Goal: Information Seeking & Learning: Find specific page/section

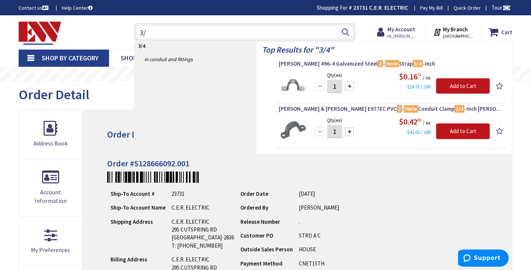
type input "3"
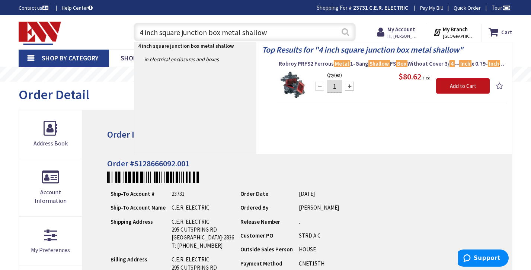
type input "4 inch square junction box metal shallow"
click at [347, 31] on button "Search" at bounding box center [346, 31] width 10 height 17
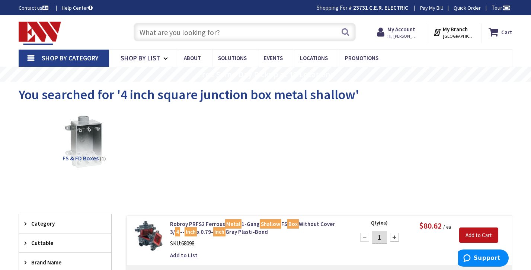
click at [258, 34] on input "text" at bounding box center [245, 32] width 223 height 19
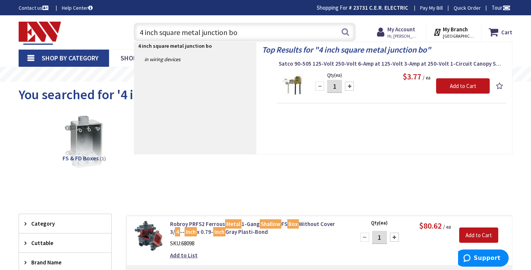
type input "4 inch square metal junction box"
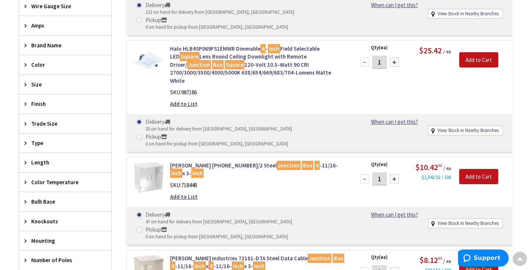
scroll to position [306, 0]
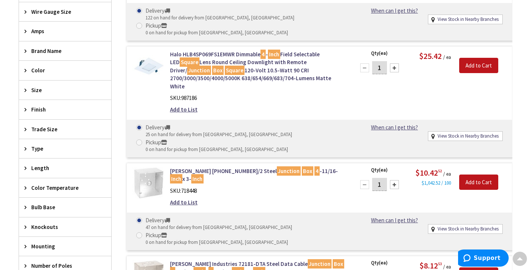
click at [25, 48] on icon at bounding box center [28, 51] width 6 height 6
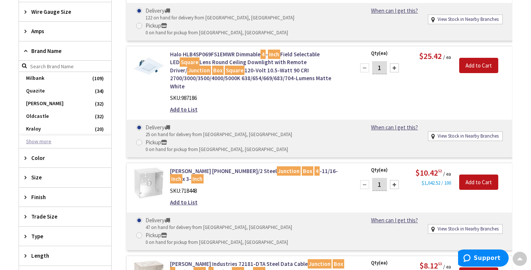
click at [51, 139] on button "Show more" at bounding box center [65, 141] width 92 height 13
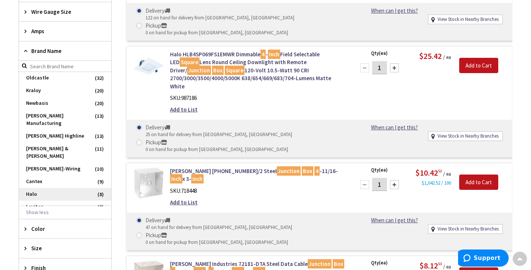
scroll to position [38, 0]
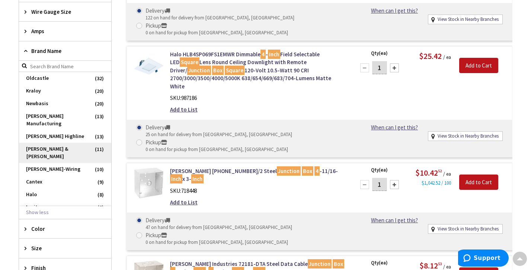
click at [56, 143] on span "Thomas & Betts" at bounding box center [65, 153] width 92 height 20
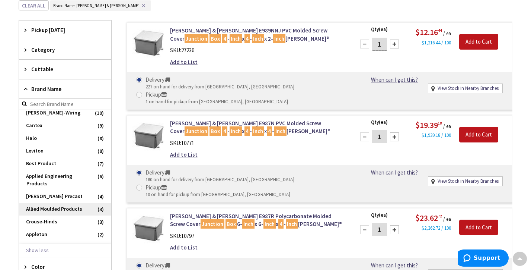
scroll to position [136, 0]
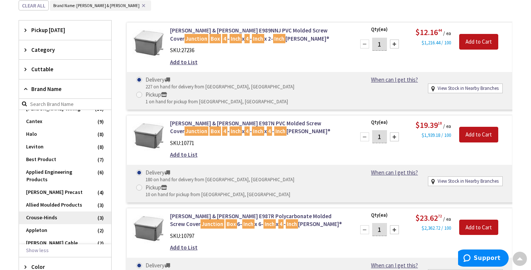
click at [73, 211] on span "Crouse-Hinds" at bounding box center [65, 217] width 92 height 13
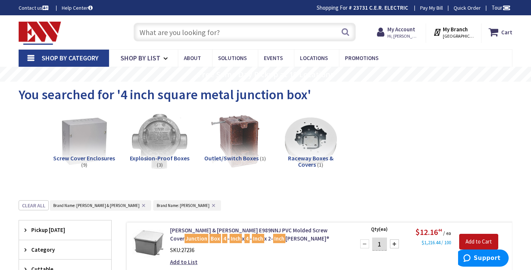
scroll to position [0, 0]
click at [406, 34] on span "Hi, [PERSON_NAME]" at bounding box center [404, 36] width 32 height 6
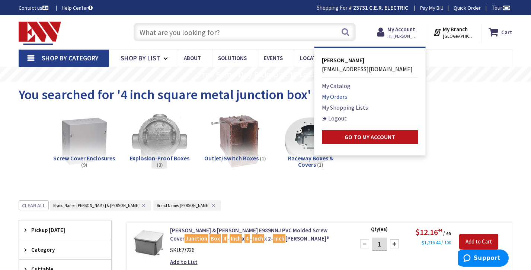
click at [346, 97] on link "My Orders" at bounding box center [334, 96] width 25 height 9
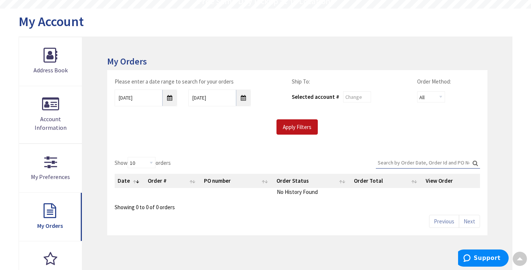
scroll to position [76, 0]
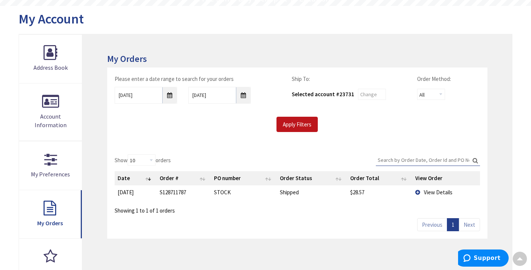
click at [432, 192] on span "View Details" at bounding box center [438, 191] width 29 height 7
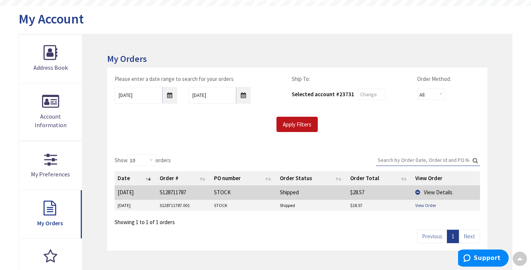
click at [431, 203] on link "View Order" at bounding box center [426, 205] width 21 height 6
click at [170, 95] on input "8/29/2025" at bounding box center [146, 95] width 63 height 17
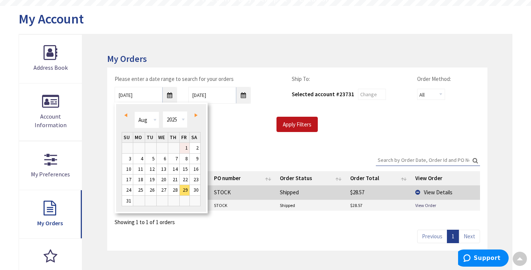
click at [185, 146] on link "1" at bounding box center [185, 148] width 10 height 10
type input "08/01/2025"
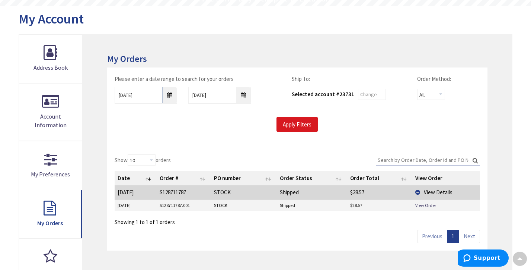
click at [296, 120] on input "Apply Filters" at bounding box center [297, 125] width 41 height 16
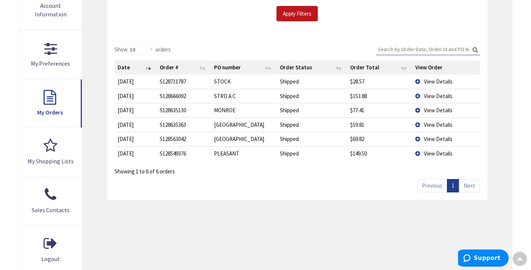
scroll to position [189, 0]
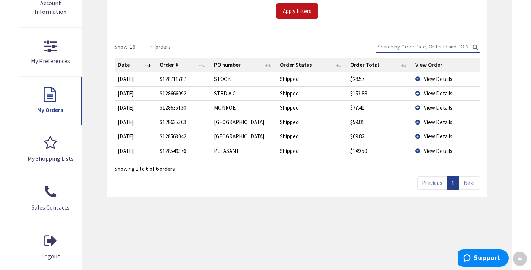
click at [433, 120] on span "View Details" at bounding box center [438, 121] width 29 height 7
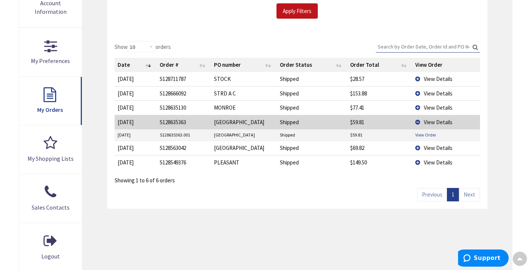
click at [429, 131] on link "View Order" at bounding box center [426, 134] width 21 height 6
click at [418, 120] on td "View Details" at bounding box center [446, 122] width 67 height 14
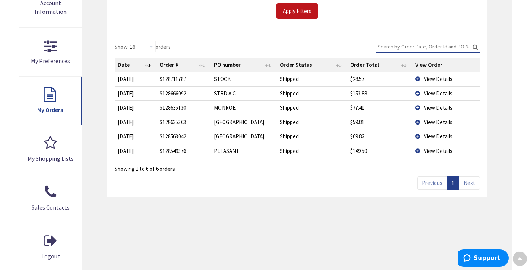
click at [419, 136] on td "View Details" at bounding box center [446, 136] width 67 height 14
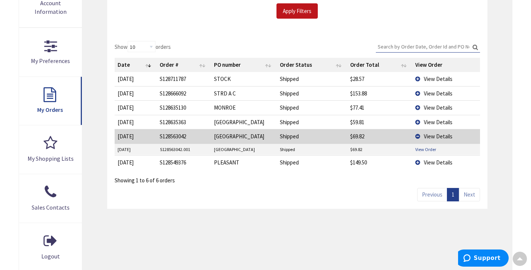
click at [422, 146] on link "View Order" at bounding box center [426, 149] width 21 height 6
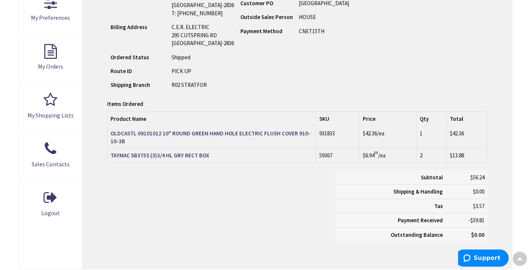
scroll to position [227, 0]
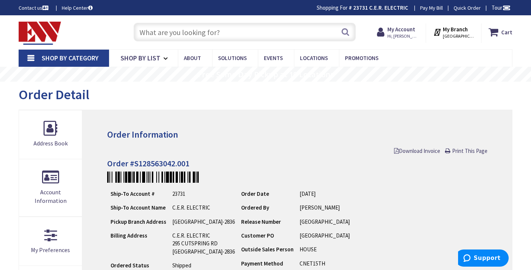
click at [286, 34] on input "text" at bounding box center [245, 32] width 223 height 19
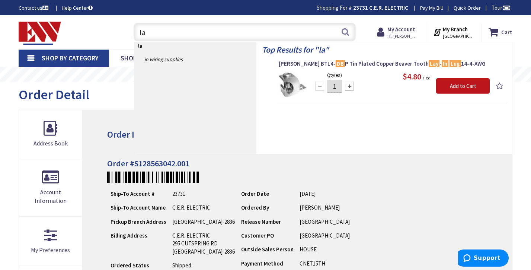
type input "l"
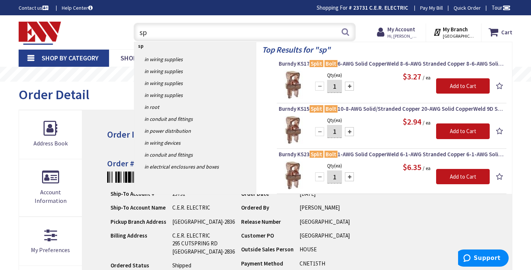
type input "s"
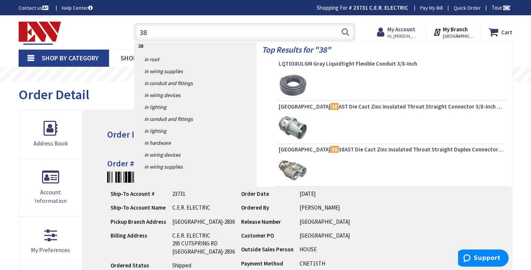
type input "3"
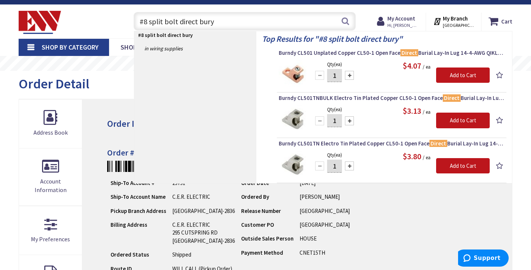
scroll to position [3, 0]
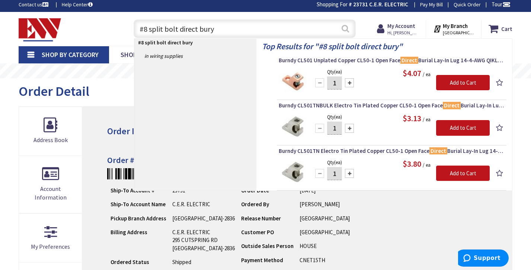
type input "#8 split bolt direct bury"
click at [348, 31] on button "Search" at bounding box center [346, 28] width 10 height 17
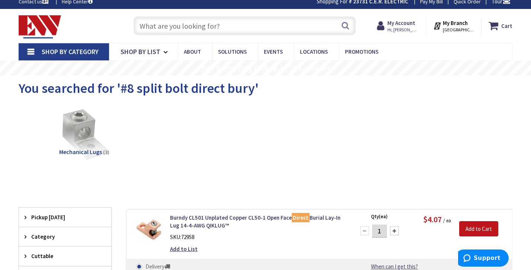
scroll to position [6, 0]
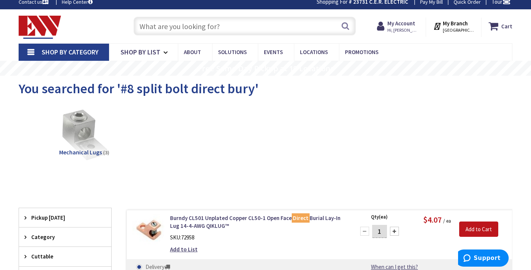
click at [320, 102] on div "You searched for '#8 split bolt direct bury'" at bounding box center [266, 90] width 494 height 28
click at [271, 25] on input "text" at bounding box center [245, 26] width 223 height 19
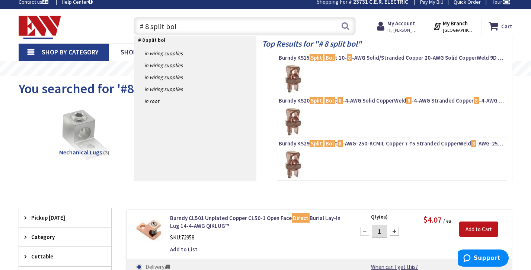
type input "# 8 split bolt"
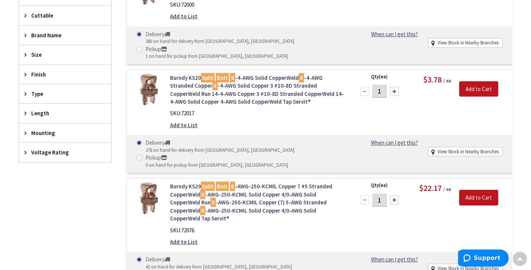
scroll to position [246, 0]
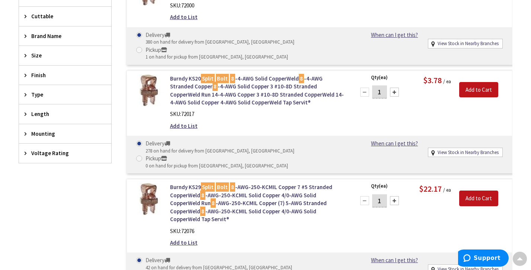
click at [26, 94] on icon at bounding box center [28, 95] width 6 height 6
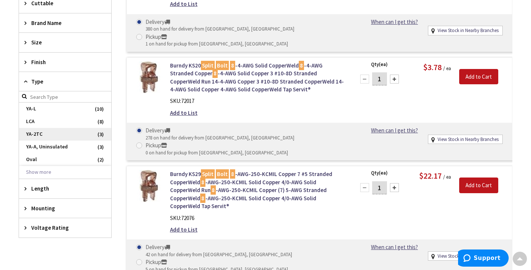
scroll to position [260, 0]
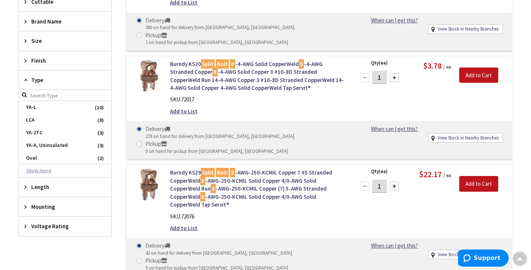
click at [43, 168] on button "Show more" at bounding box center [65, 170] width 92 height 13
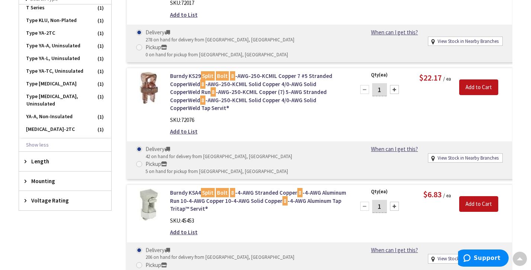
scroll to position [357, 0]
click at [41, 141] on button "Show less" at bounding box center [65, 145] width 92 height 13
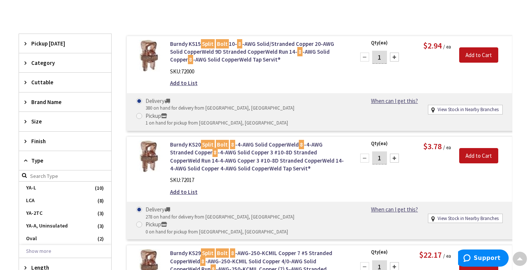
scroll to position [178, 0]
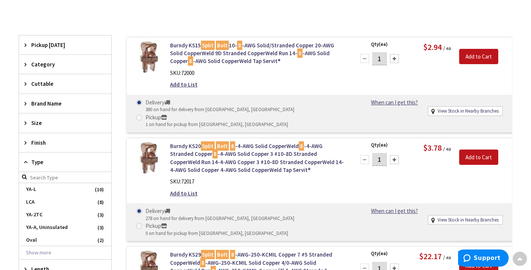
click at [28, 140] on icon at bounding box center [28, 143] width 6 height 6
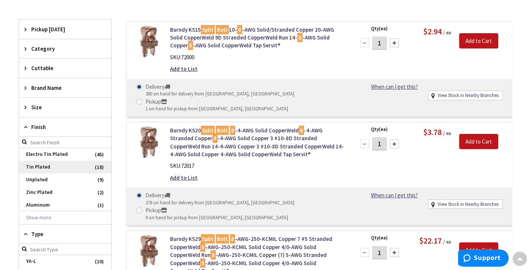
scroll to position [196, 0]
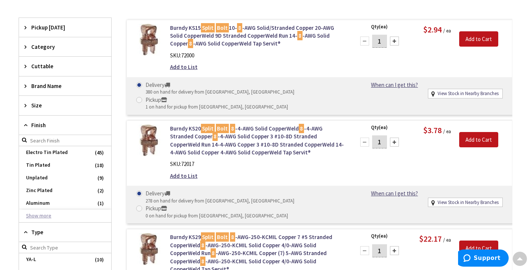
click at [40, 214] on button "Show more" at bounding box center [65, 215] width 92 height 13
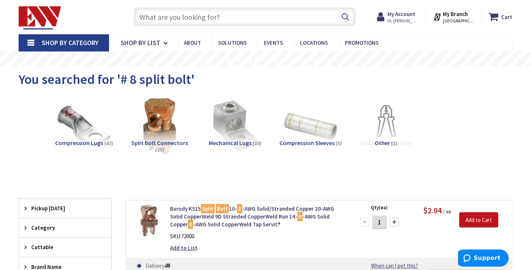
scroll to position [16, 0]
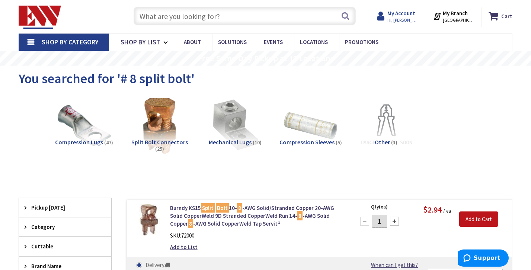
click at [401, 15] on strong "My Account" at bounding box center [402, 13] width 28 height 7
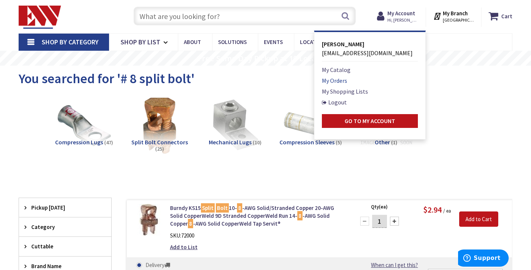
click at [347, 79] on link "My Orders" at bounding box center [334, 80] width 25 height 9
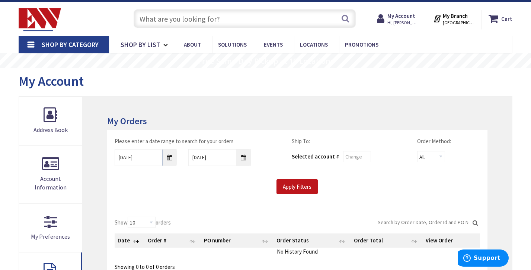
scroll to position [22, 0]
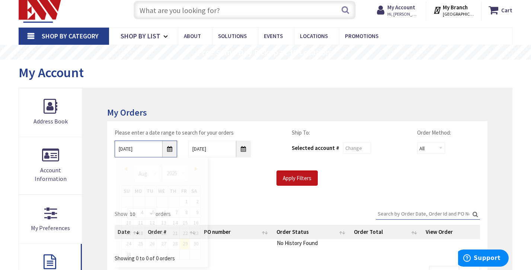
click at [170, 148] on input "8/29/2025" at bounding box center [146, 148] width 63 height 17
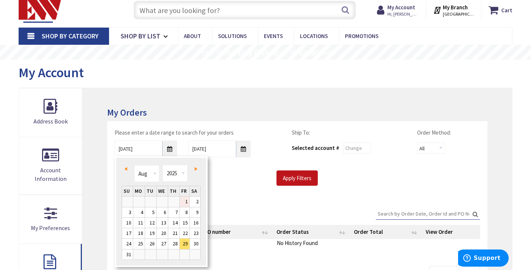
click at [184, 201] on link "1" at bounding box center [185, 201] width 10 height 10
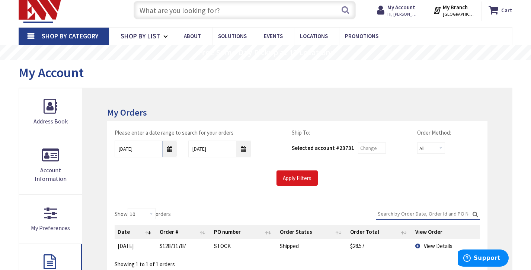
click at [293, 175] on input "Apply Filters" at bounding box center [297, 178] width 41 height 16
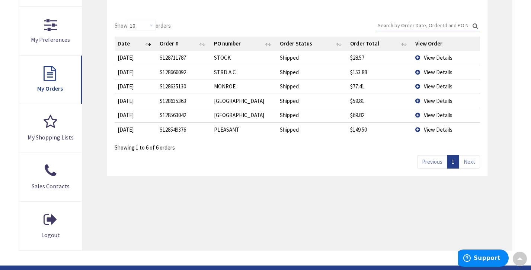
scroll to position [210, 0]
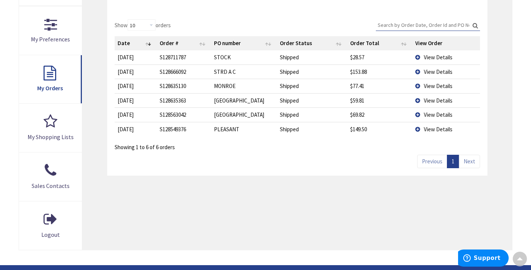
click at [437, 128] on span "View Details" at bounding box center [438, 129] width 29 height 7
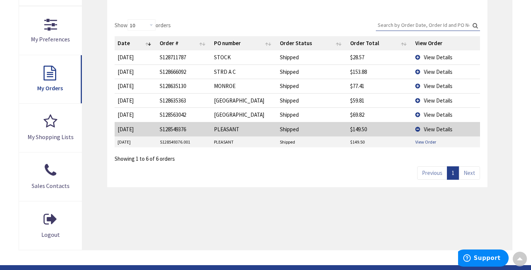
click at [426, 140] on link "View Order" at bounding box center [426, 142] width 21 height 6
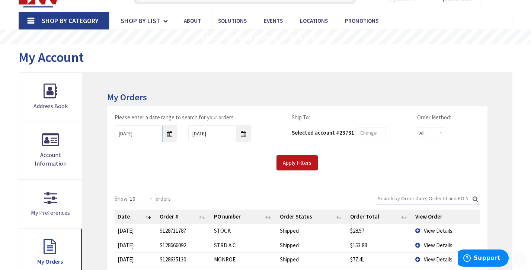
scroll to position [38, 0]
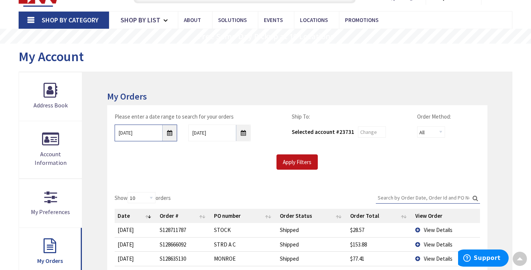
click at [172, 131] on input "08/01/2025" at bounding box center [146, 132] width 63 height 17
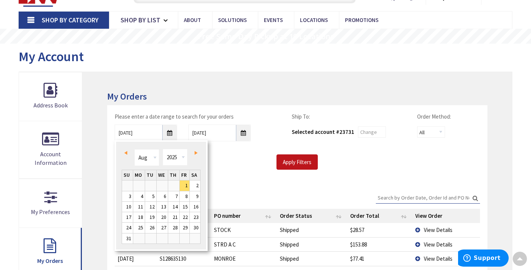
click at [126, 153] on span "Prev" at bounding box center [125, 153] width 3 height 4
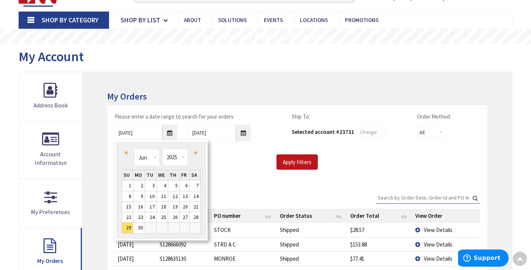
click at [196, 154] on span "Next" at bounding box center [196, 153] width 3 height 4
click at [155, 186] on link "1" at bounding box center [150, 185] width 11 height 10
type input "07/01/2025"
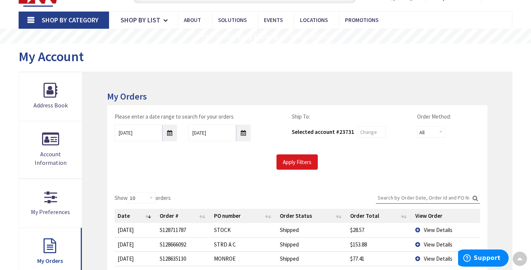
click at [293, 158] on input "Apply Filters" at bounding box center [297, 162] width 41 height 16
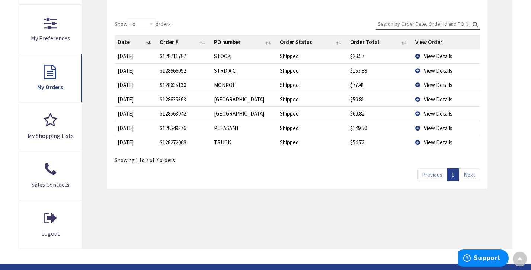
scroll to position [212, 0]
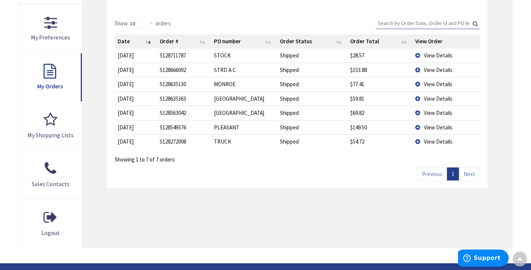
click at [435, 138] on span "View Details" at bounding box center [438, 141] width 29 height 7
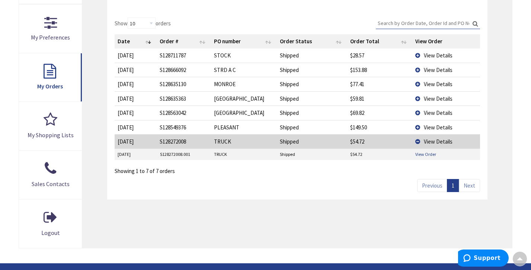
click at [426, 152] on link "View Order" at bounding box center [426, 154] width 21 height 6
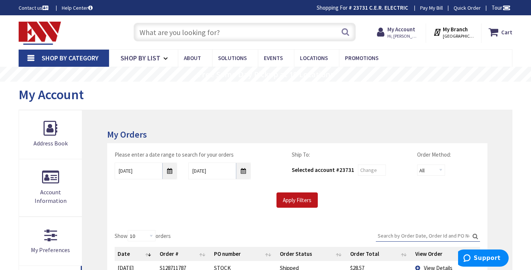
scroll to position [0, 0]
click at [404, 30] on strong "My Account" at bounding box center [402, 29] width 28 height 7
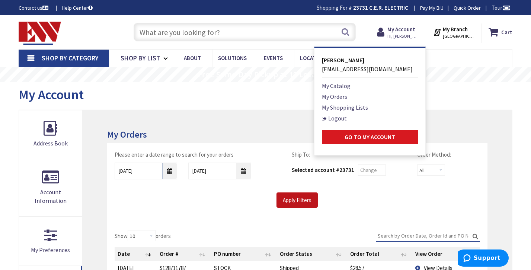
click at [376, 136] on strong "Go to My Account" at bounding box center [370, 136] width 51 height 7
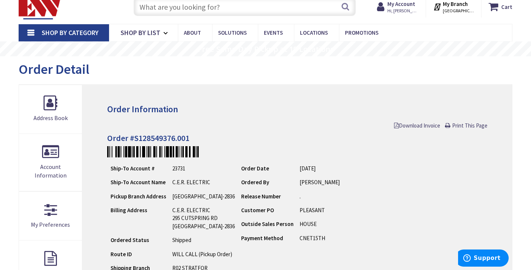
scroll to position [27, 0]
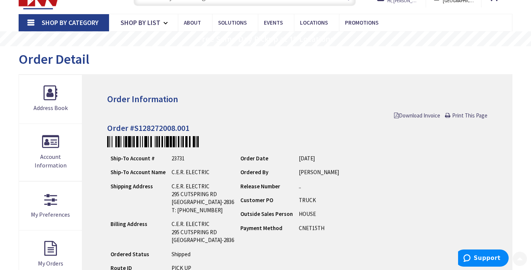
scroll to position [35, 0]
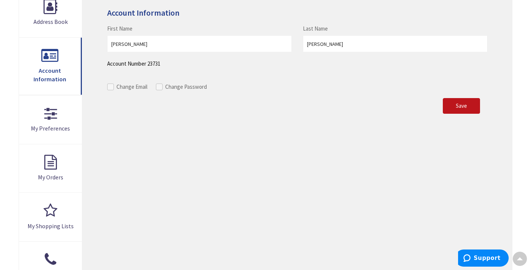
scroll to position [120, 0]
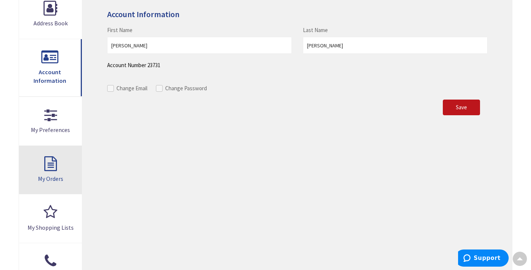
click at [41, 169] on link "My Orders" at bounding box center [50, 170] width 63 height 48
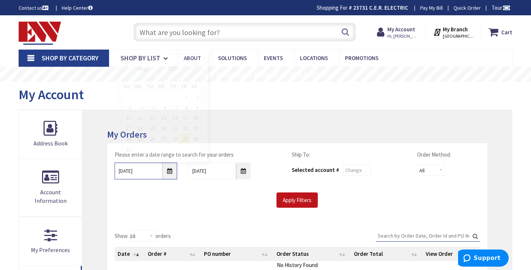
click at [170, 171] on input "[DATE]" at bounding box center [146, 170] width 63 height 17
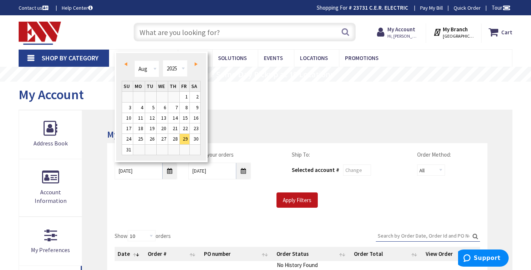
click at [127, 64] on span "Prev" at bounding box center [125, 64] width 3 height 4
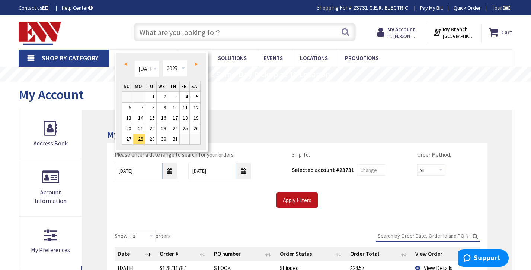
click at [127, 64] on span "Prev" at bounding box center [125, 64] width 3 height 4
click at [129, 95] on link "1" at bounding box center [127, 97] width 11 height 10
type input "[DATE]"
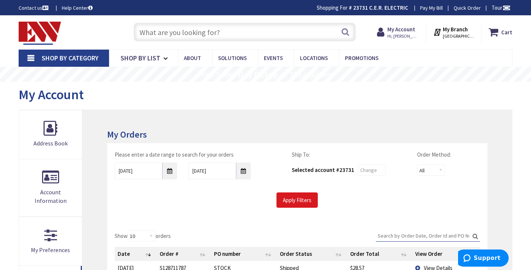
click at [286, 197] on input "Apply Filters" at bounding box center [297, 200] width 41 height 16
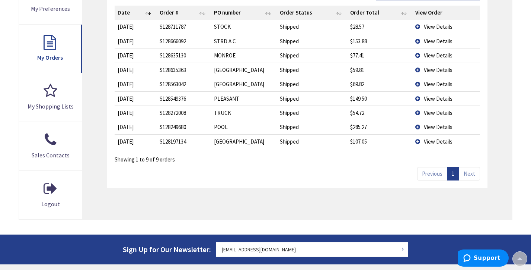
scroll to position [242, 0]
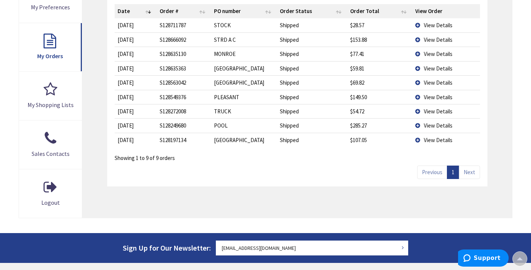
click at [428, 124] on span "View Details" at bounding box center [438, 125] width 29 height 7
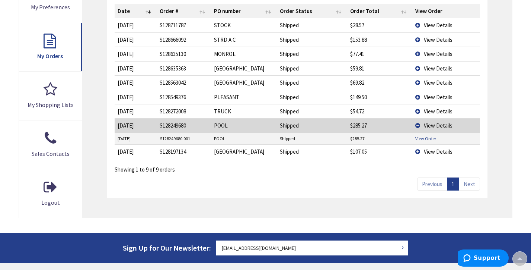
click at [428, 135] on link "View Order" at bounding box center [426, 138] width 21 height 6
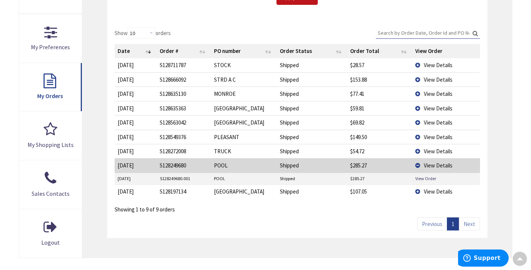
scroll to position [206, 0]
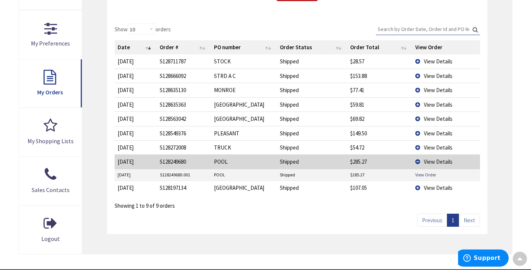
click at [438, 89] on span "View Details" at bounding box center [438, 89] width 29 height 7
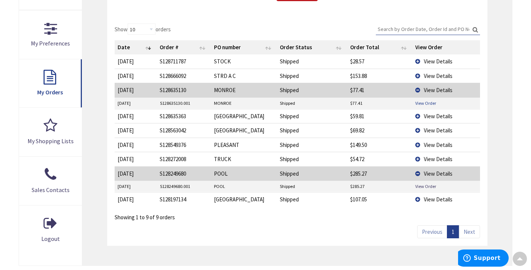
click at [432, 103] on link "View Order" at bounding box center [426, 103] width 21 height 6
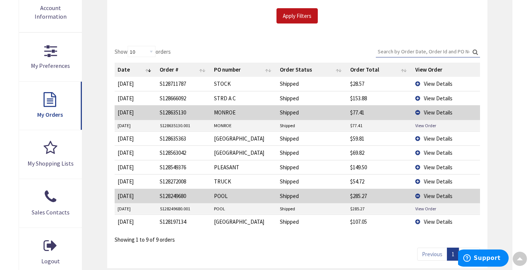
scroll to position [184, 0]
click at [421, 206] on link "View Order" at bounding box center [426, 209] width 21 height 6
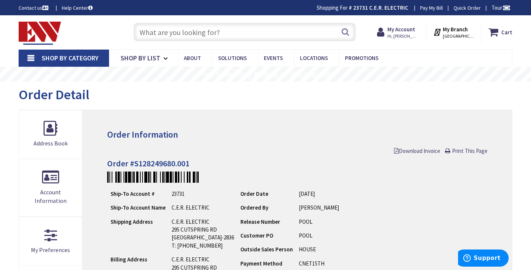
click at [294, 34] on input "text" at bounding box center [245, 32] width 223 height 19
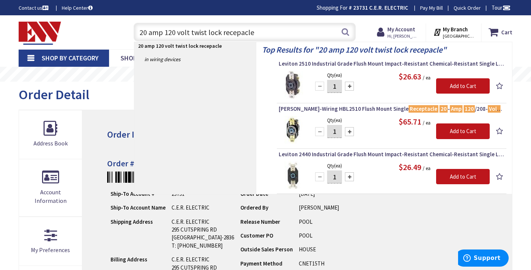
type input "20 amp 120 volt twist lock receptacle"
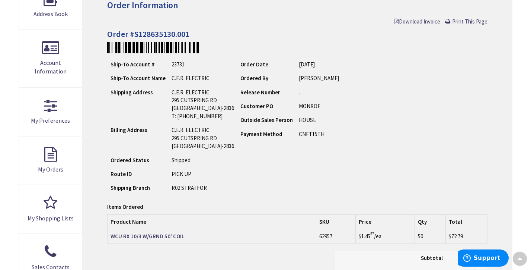
scroll to position [129, 0]
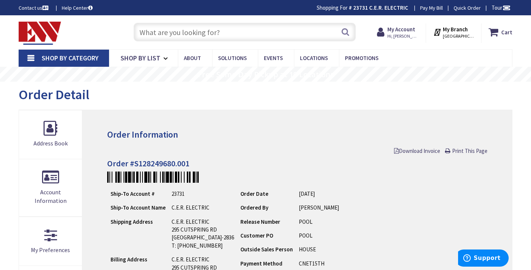
click at [290, 33] on input "text" at bounding box center [245, 32] width 223 height 19
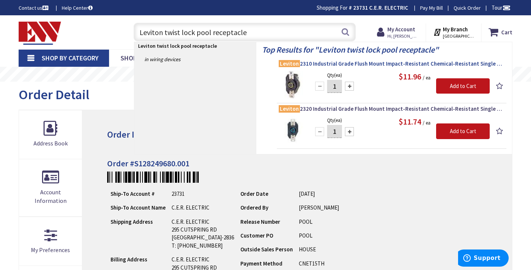
type input "Leviton twist lock pool receptacle"
click at [352, 63] on span "Leviton 2310 Industrial Grade Flush Mount Impact-Resistant Chemical-Resistant S…" at bounding box center [392, 63] width 226 height 7
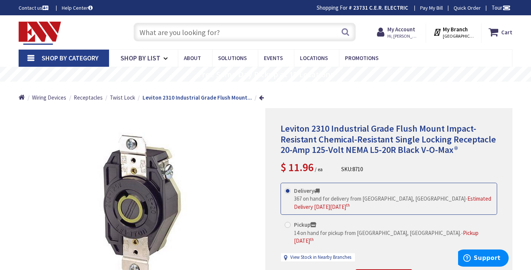
click at [264, 26] on input "text" at bounding box center [245, 32] width 223 height 19
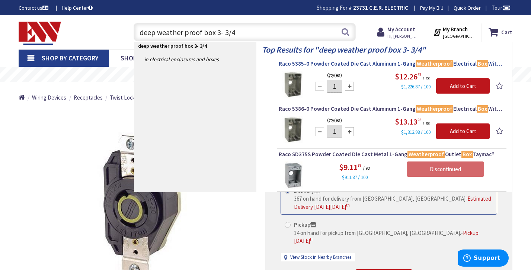
type input "deep weather proof box 3- 3/4"
click at [361, 63] on span "Raco 5385-0 Powder Coated Die Cast Aluminum 1-Gang Weatherproof Electrical Box …" at bounding box center [392, 63] width 226 height 7
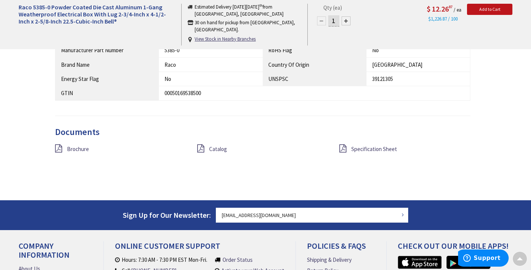
scroll to position [572, 0]
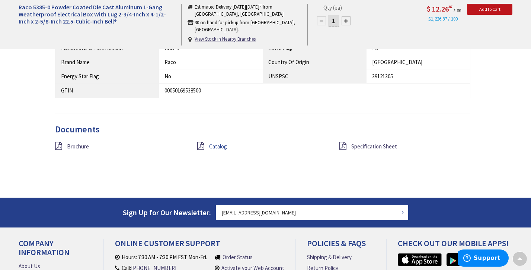
click at [220, 143] on span "Catalog" at bounding box center [218, 146] width 18 height 7
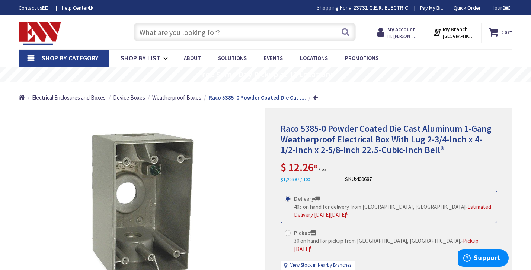
scroll to position [0, 0]
click at [170, 32] on input "text" at bounding box center [245, 32] width 223 height 19
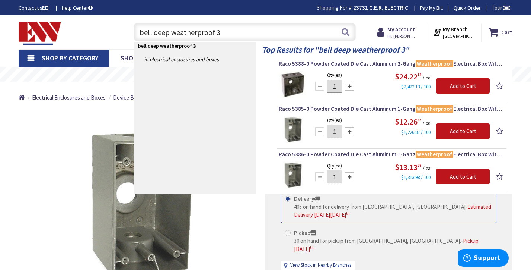
type input "bell deep weatherproof"
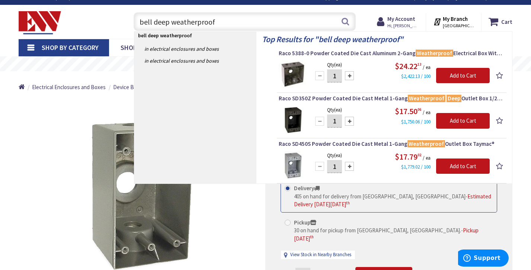
scroll to position [10, 0]
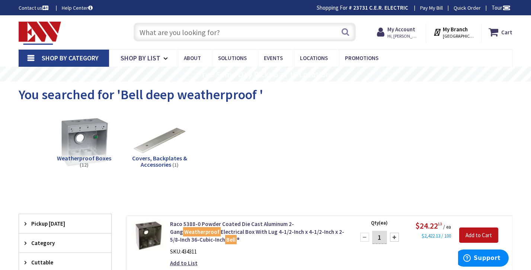
click at [267, 32] on input "text" at bounding box center [245, 32] width 223 height 19
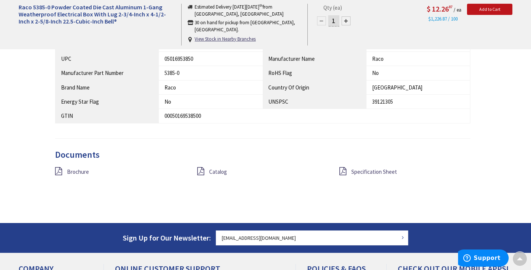
scroll to position [548, 0]
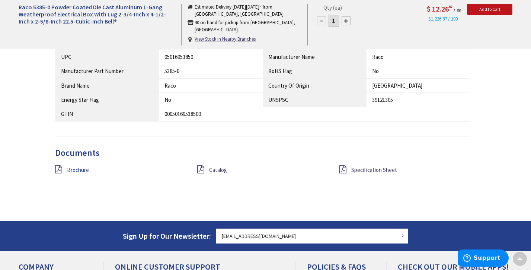
click at [76, 166] on span "Brochure" at bounding box center [78, 169] width 22 height 7
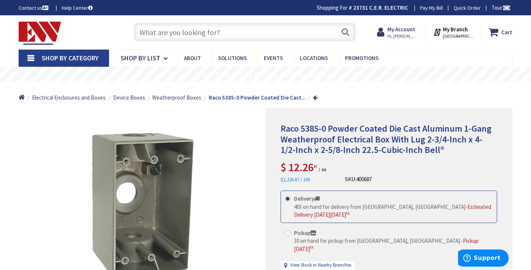
scroll to position [0, 0]
click at [239, 29] on input "text" at bounding box center [245, 32] width 223 height 19
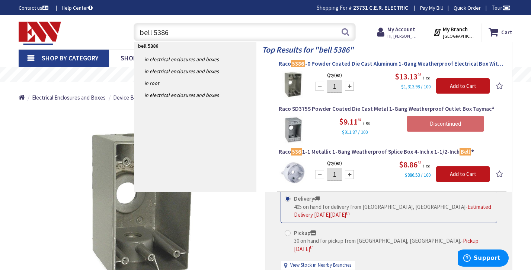
type input "bell 5386"
click at [369, 64] on span "Raco 5386 -0 Powder Coated Die Cast Aluminum 1-Gang Weatherproof Electrical Box…" at bounding box center [392, 63] width 226 height 7
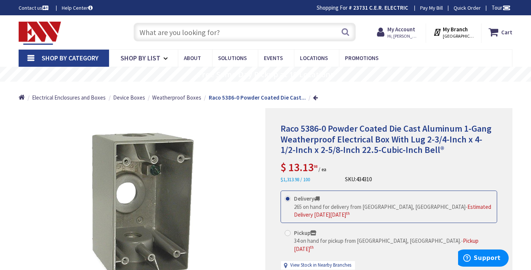
click at [320, 29] on input "text" at bounding box center [245, 32] width 223 height 19
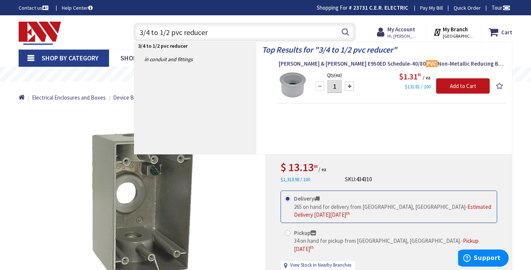
type input "3/4 to 1/2 pvc reducer"
click at [270, 64] on div "Top Results for " 3/4 to 1/2 pvc reducer " [PERSON_NAME] & [PERSON_NAME] E950ED…" at bounding box center [385, 98] width 256 height 112
